Goal: Find specific page/section: Find specific page/section

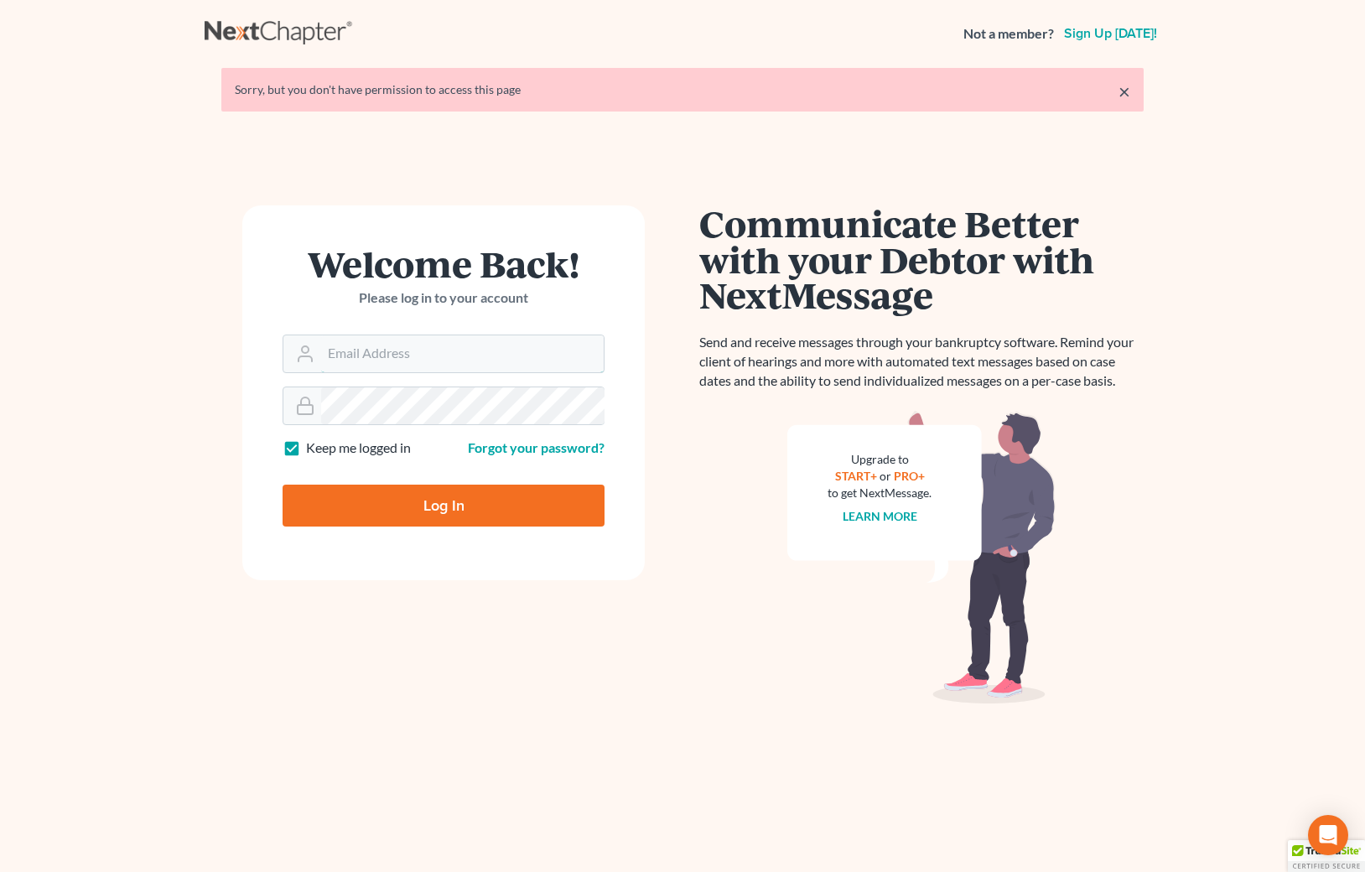
type input "[PERSON_NAME][EMAIL_ADDRESS][PERSON_NAME][DOMAIN_NAME]"
click at [409, 501] on input "Log In" at bounding box center [443, 505] width 322 height 42
type input "Thinking..."
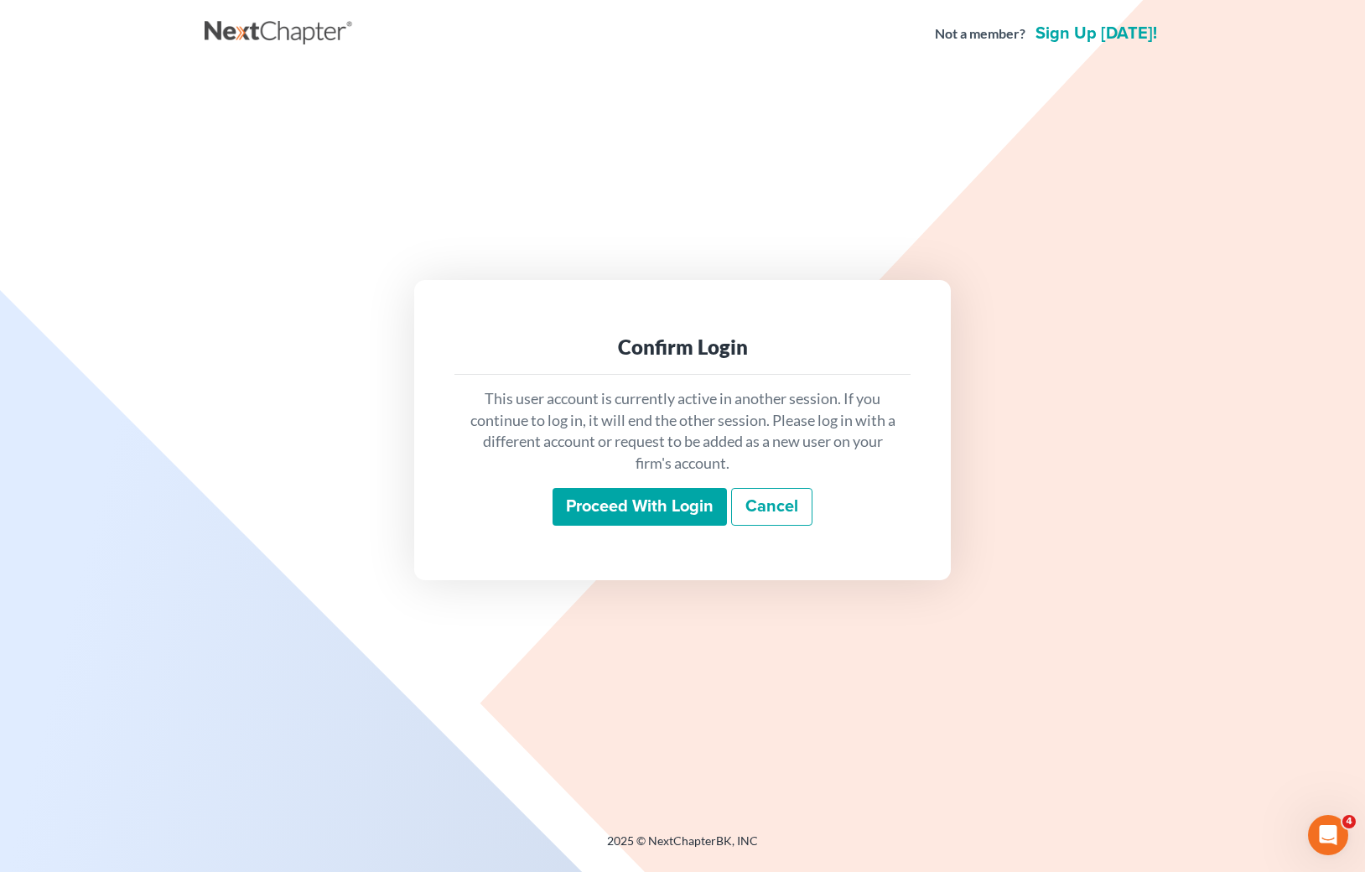
click at [579, 495] on input "Proceed with login" at bounding box center [639, 507] width 174 height 39
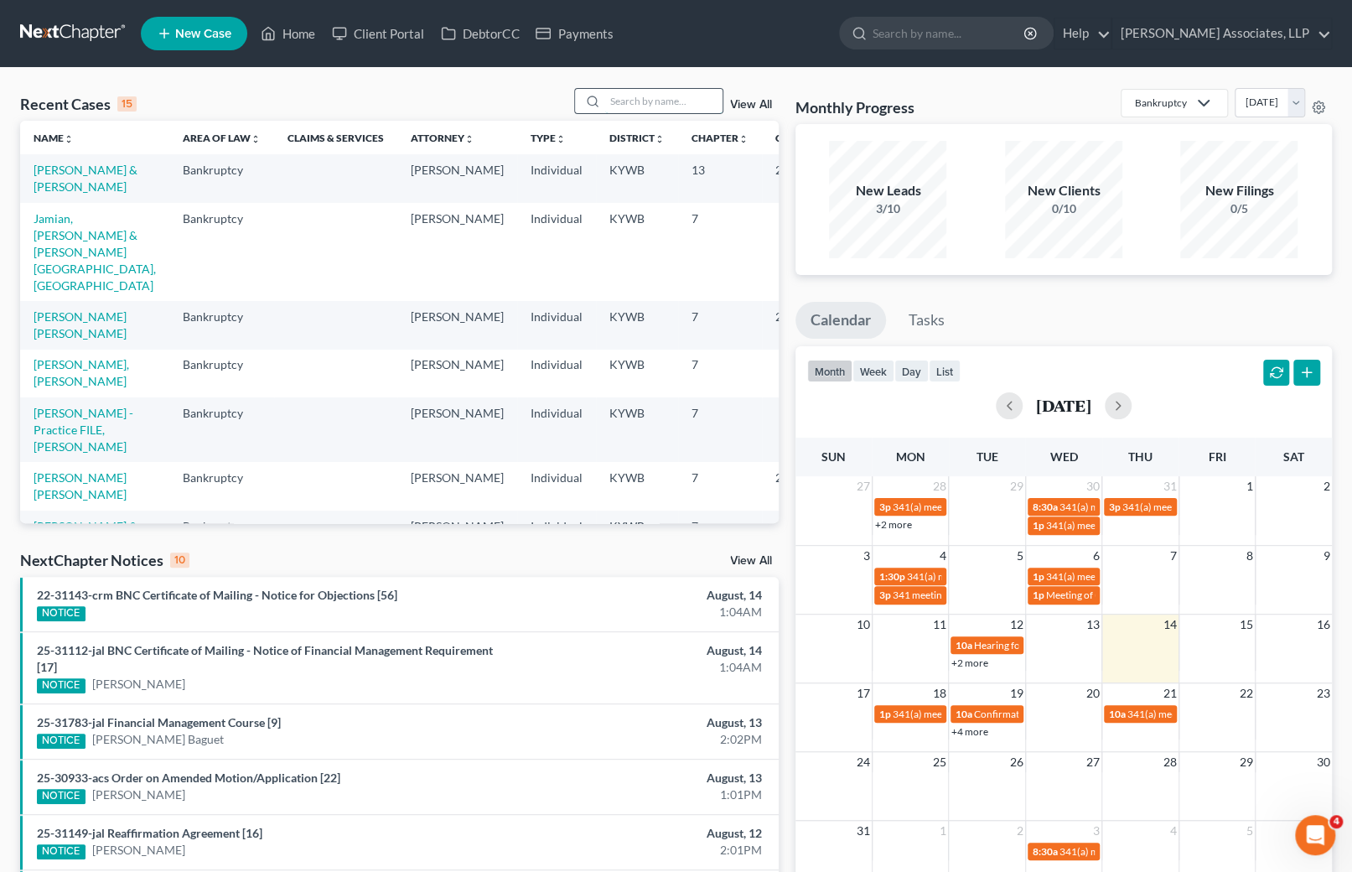
click at [634, 103] on input "search" at bounding box center [663, 101] width 117 height 24
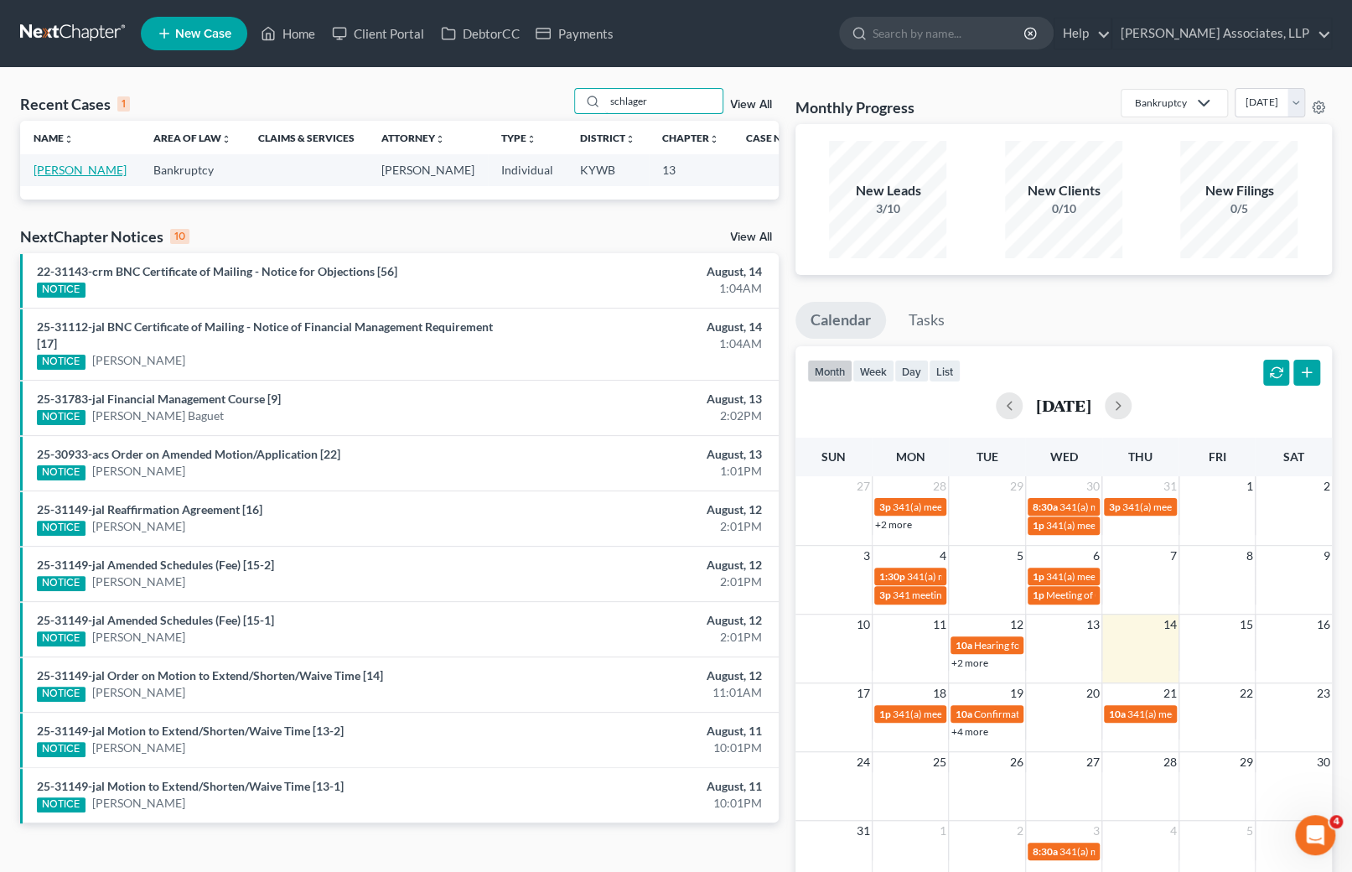
type input "schlager"
click at [60, 167] on link "Schlager, Cheri" at bounding box center [80, 170] width 93 height 14
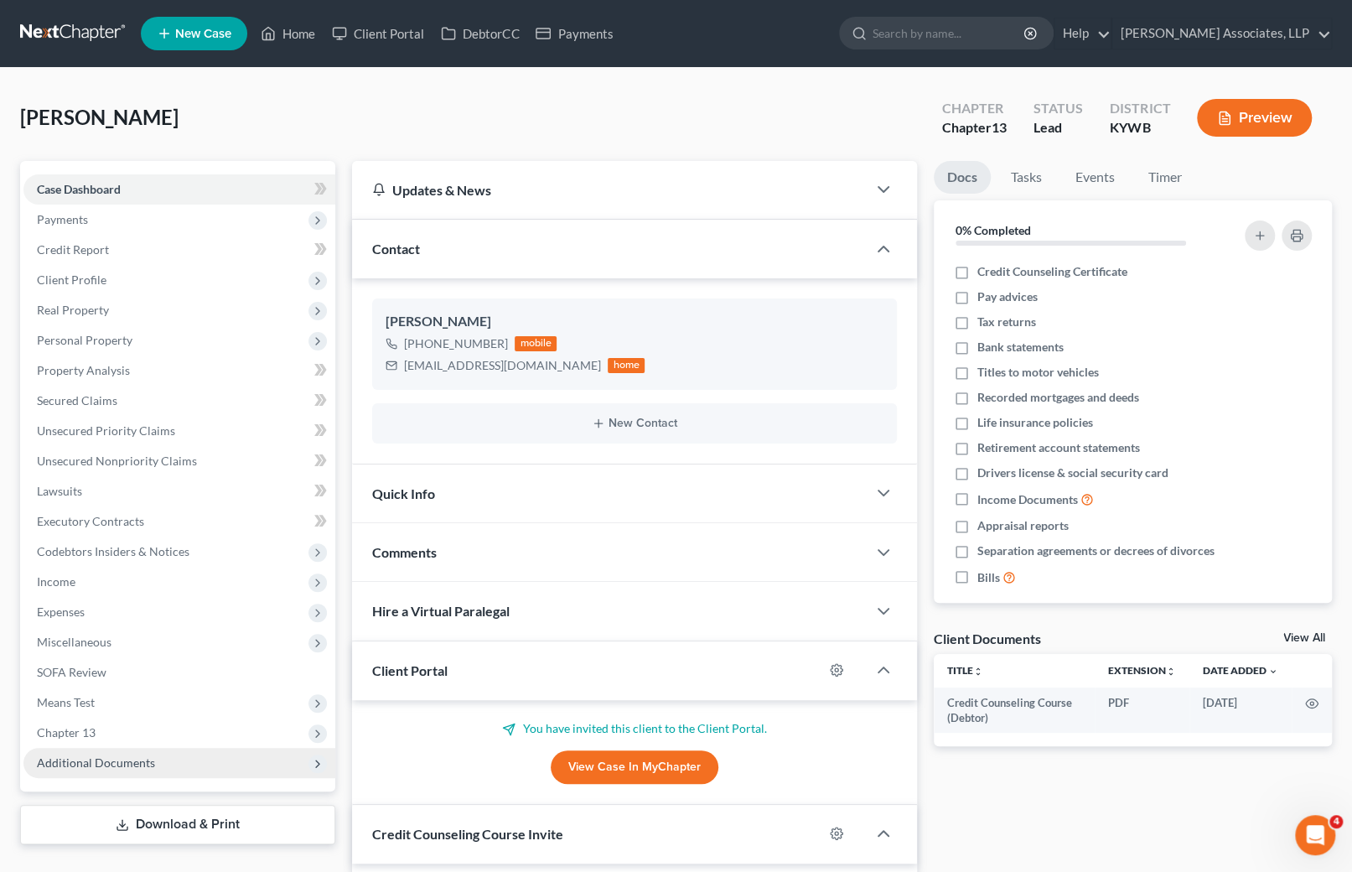
click at [125, 764] on span "Additional Documents" at bounding box center [96, 762] width 118 height 14
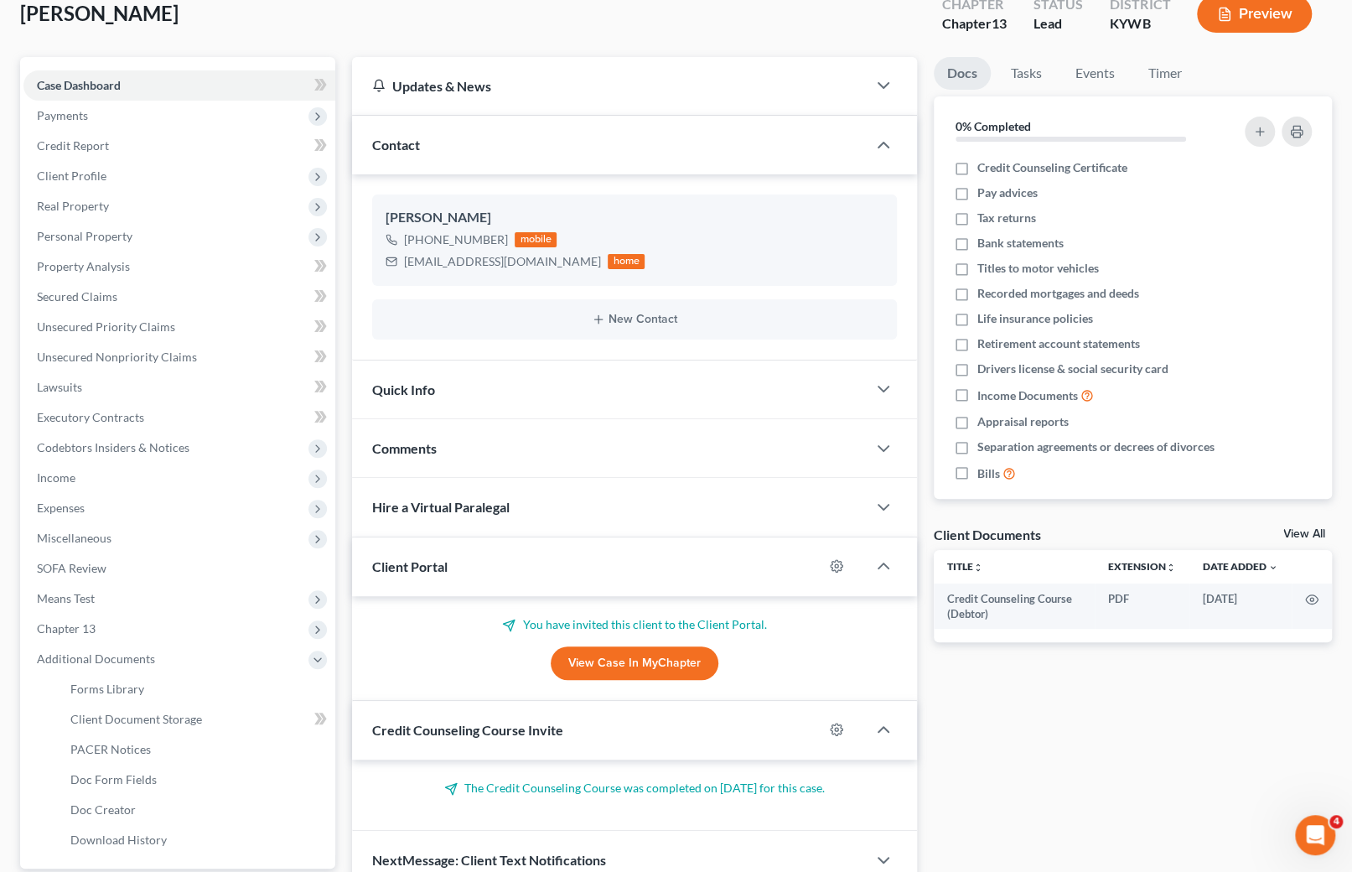
scroll to position [215, 0]
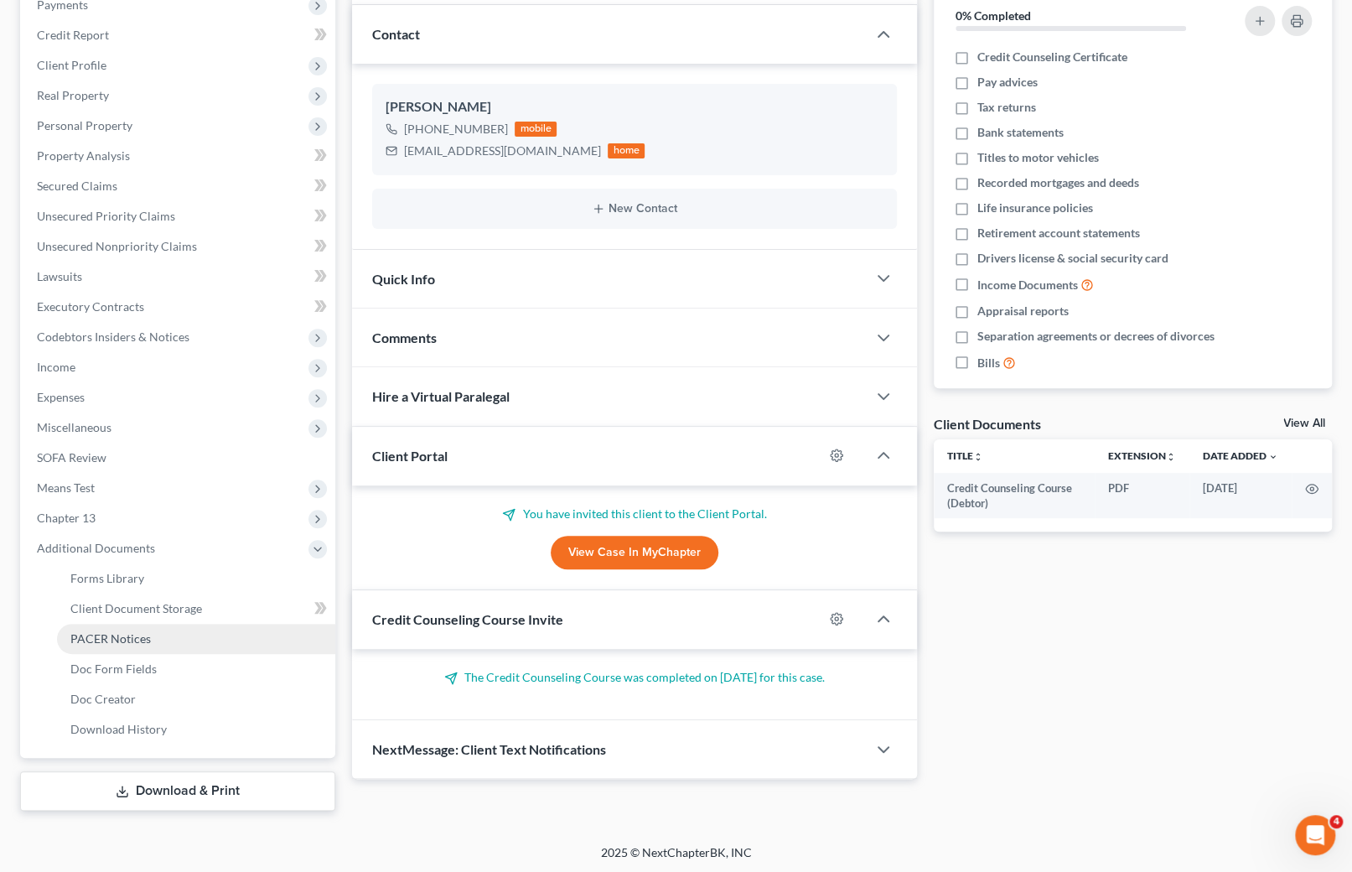
click at [147, 638] on span "PACER Notices" at bounding box center [110, 638] width 80 height 14
